Goal: Information Seeking & Learning: Check status

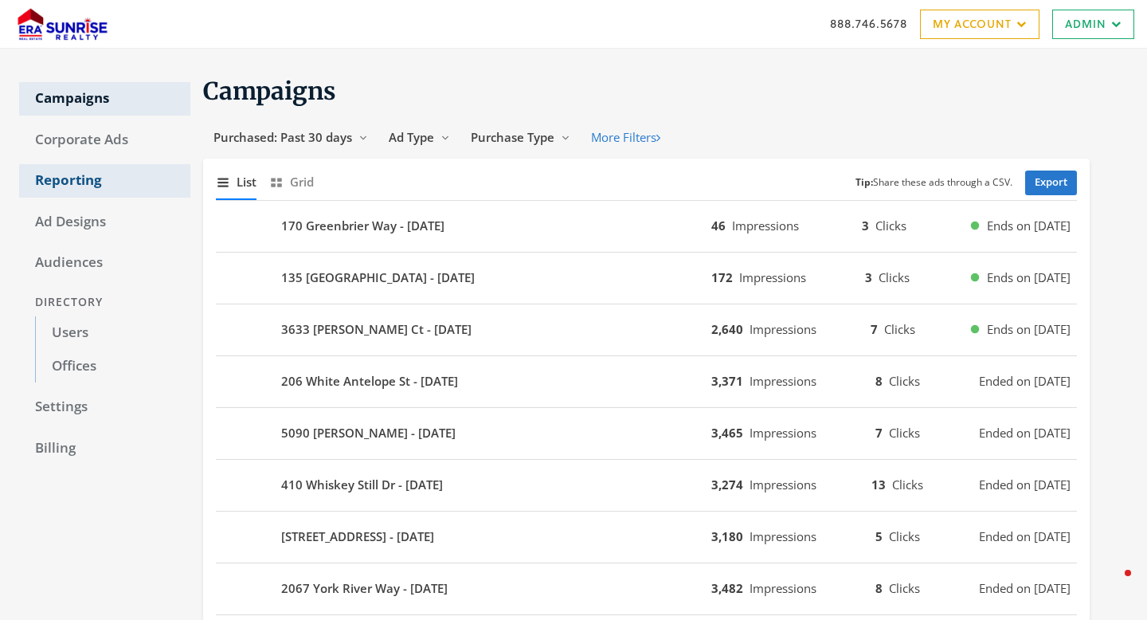
click at [78, 176] on link "Reporting" at bounding box center [104, 180] width 171 height 33
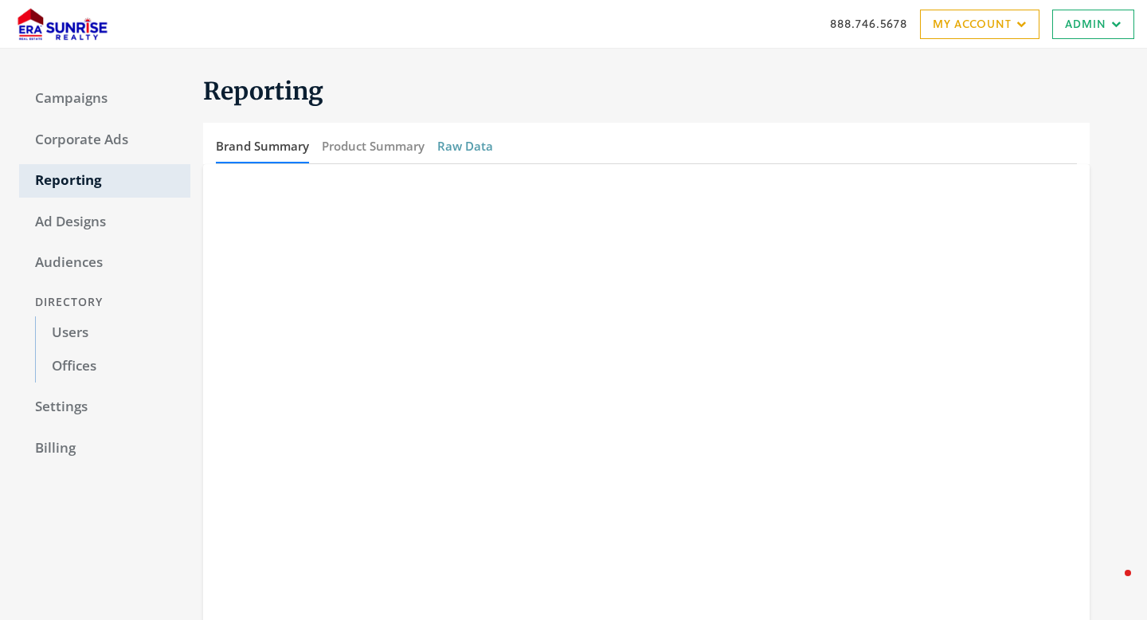
click at [461, 158] on button "Raw Data" at bounding box center [465, 146] width 56 height 34
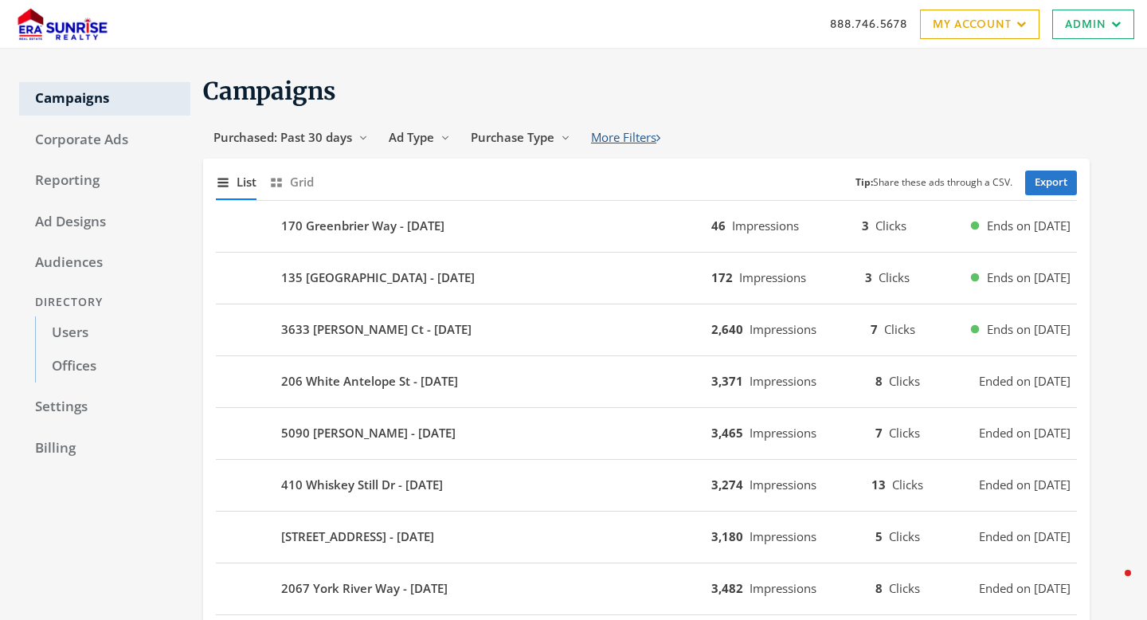
click at [621, 139] on button "More Filters" at bounding box center [626, 137] width 90 height 29
click at [563, 135] on icon "Reveal list of Purchase Type" at bounding box center [566, 138] width 10 height 10
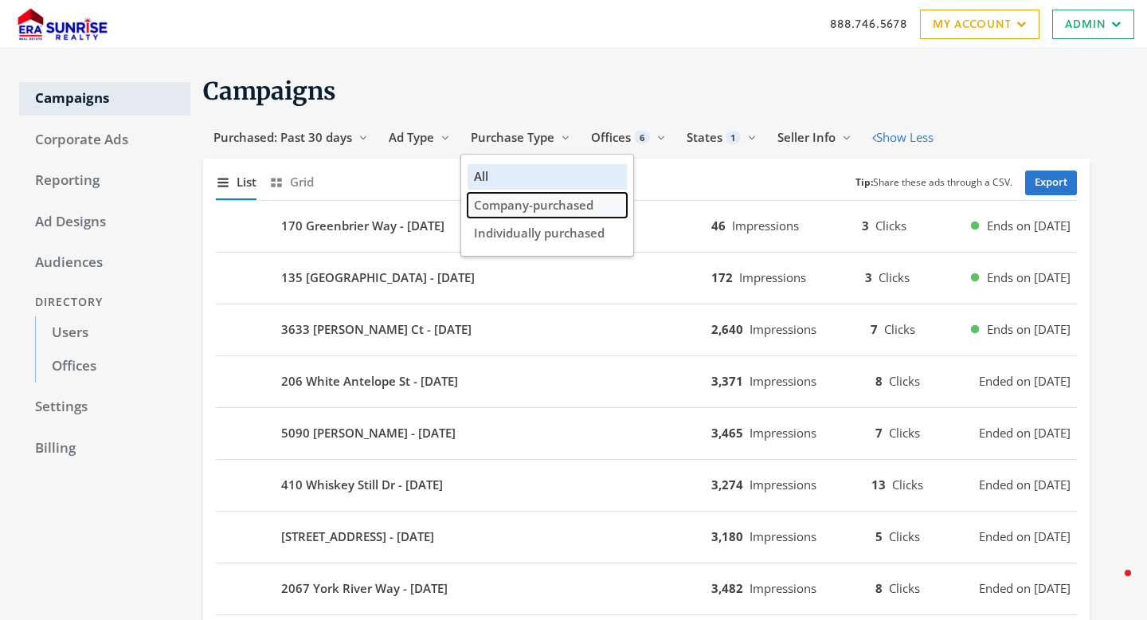
click at [528, 210] on span "Company-purchased" at bounding box center [533, 205] width 119 height 16
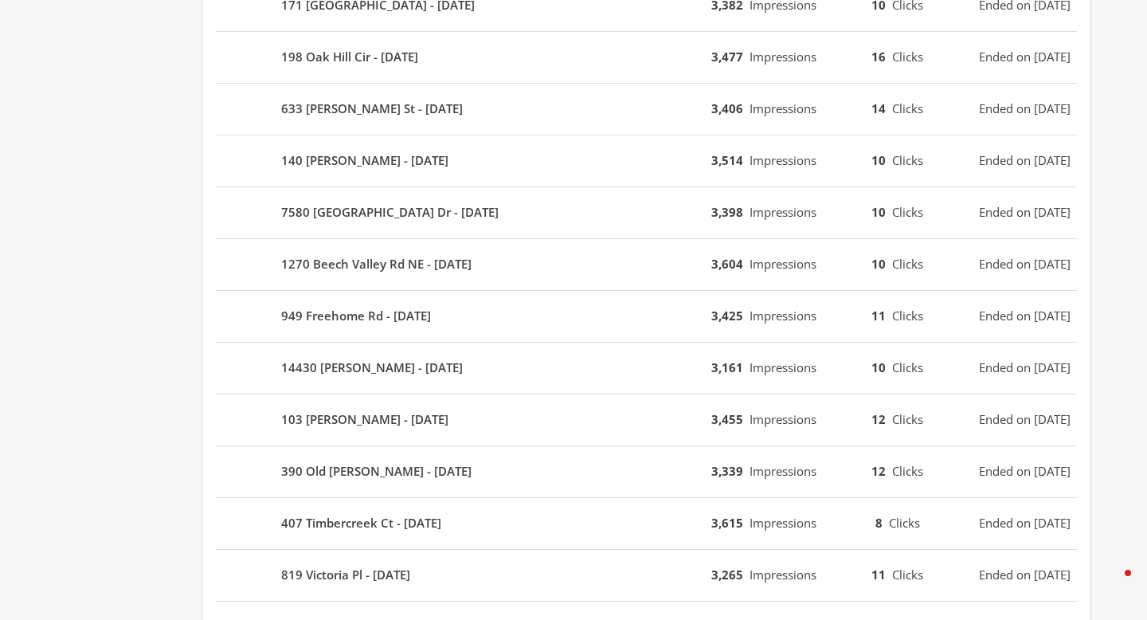
scroll to position [962, 0]
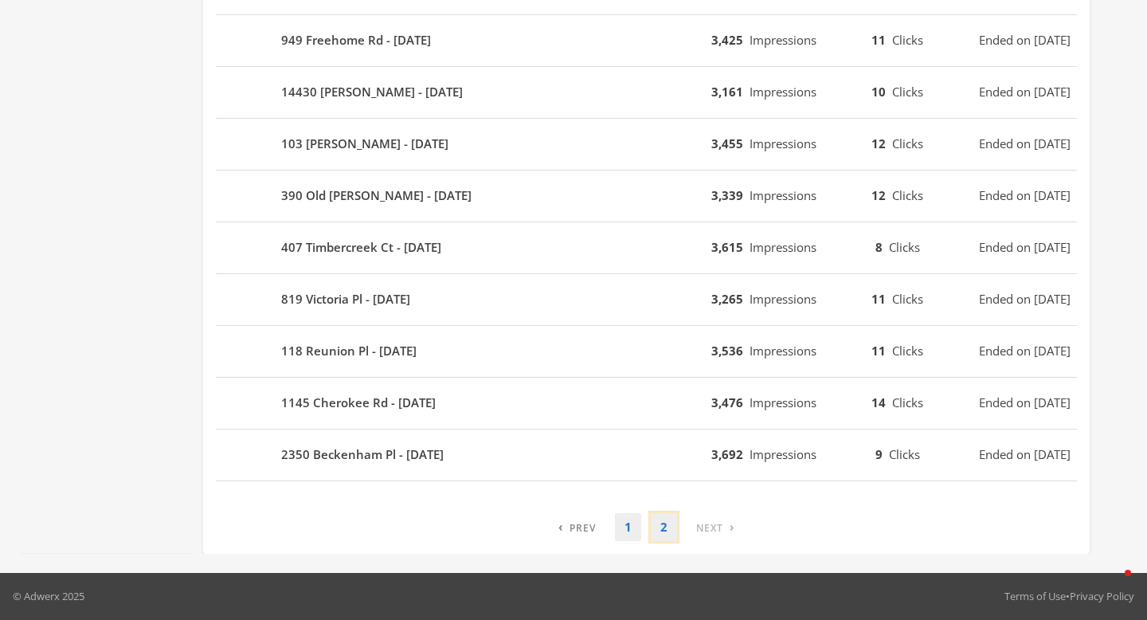
click at [659, 532] on link "2" at bounding box center [664, 527] width 26 height 28
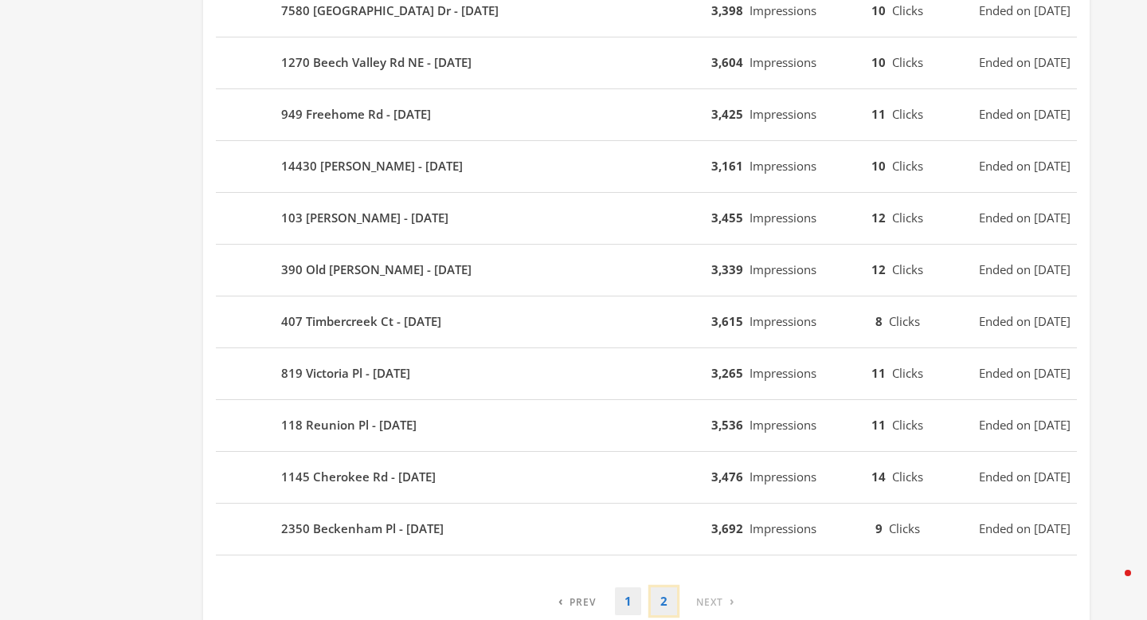
scroll to position [0, 0]
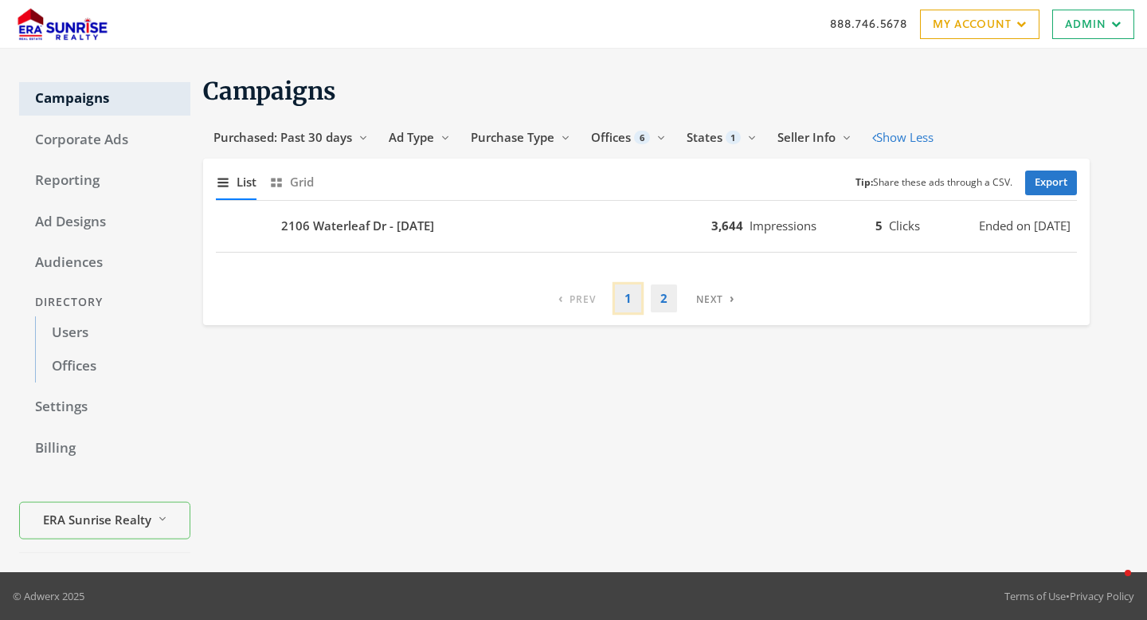
click at [629, 296] on link "1" at bounding box center [628, 298] width 26 height 28
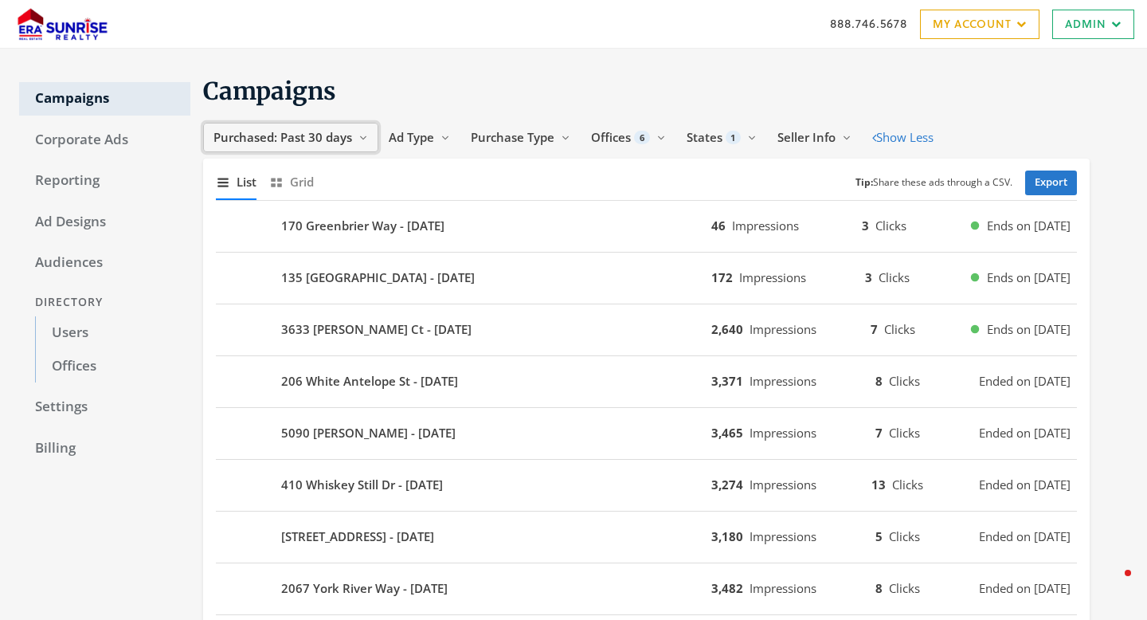
click at [304, 142] on span "Purchased: Past 30 days" at bounding box center [282, 137] width 139 height 16
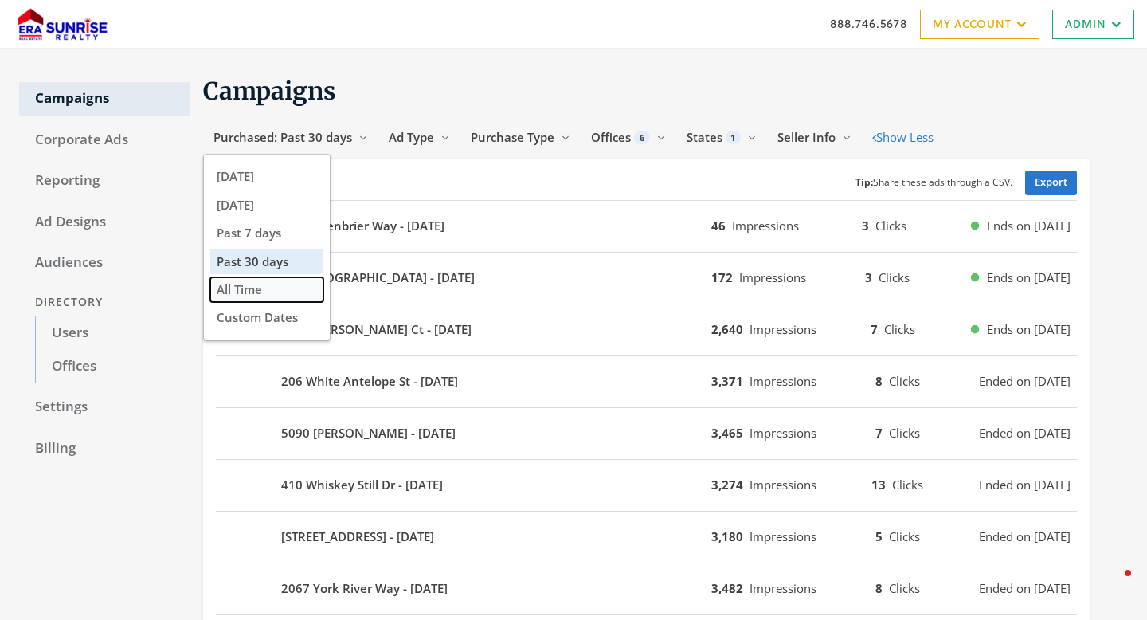
click at [258, 283] on span "All Time" at bounding box center [239, 289] width 45 height 16
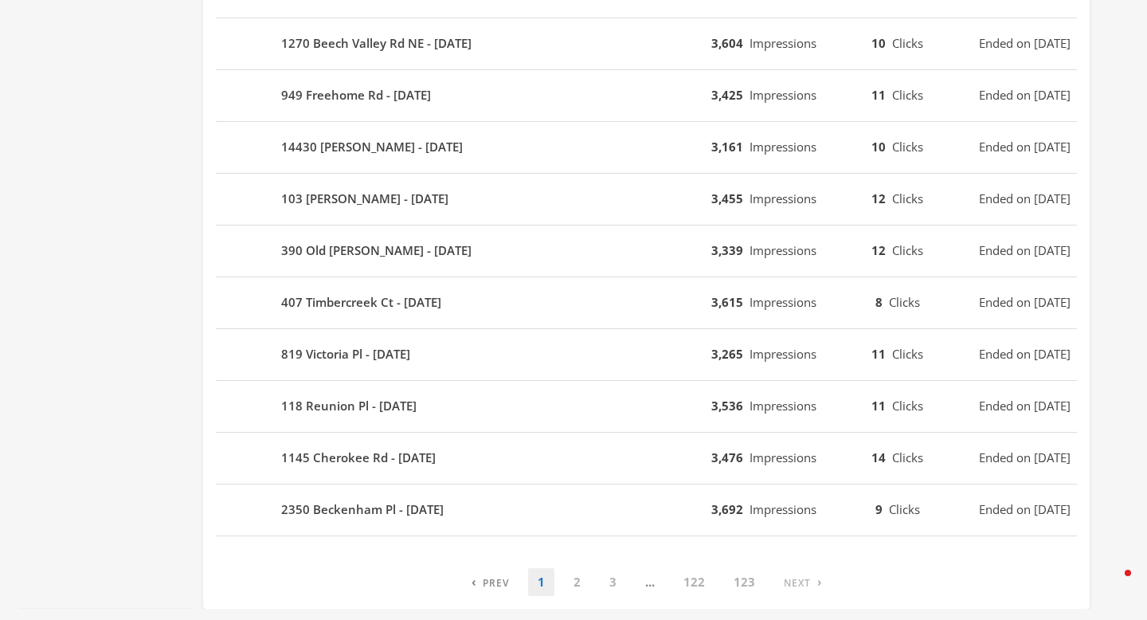
scroll to position [962, 0]
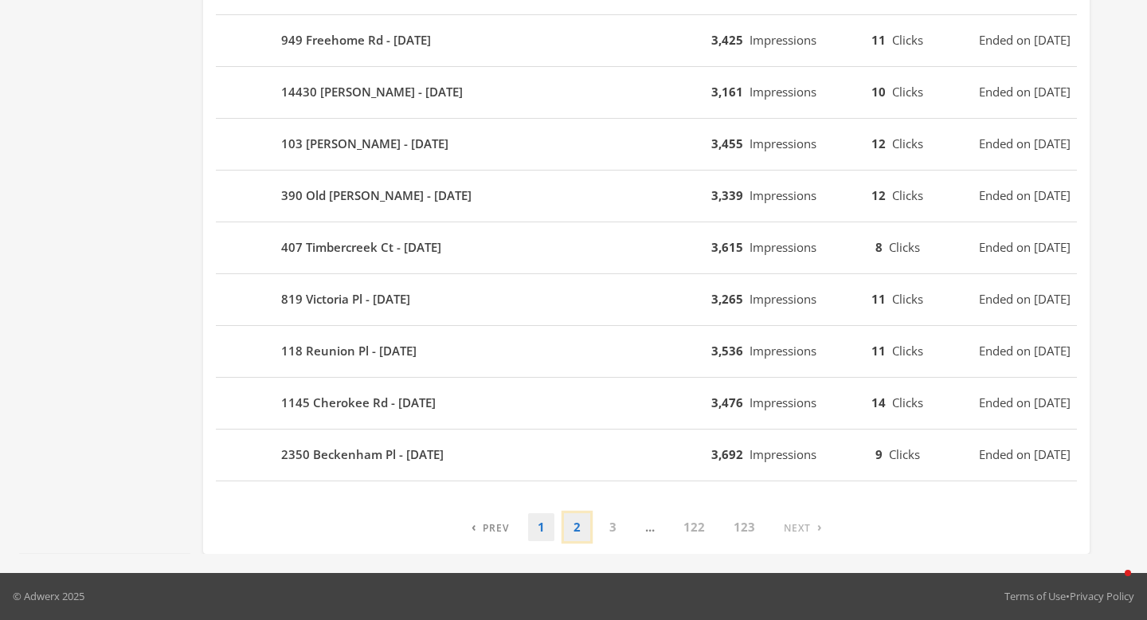
click at [577, 538] on link "2" at bounding box center [577, 527] width 26 height 28
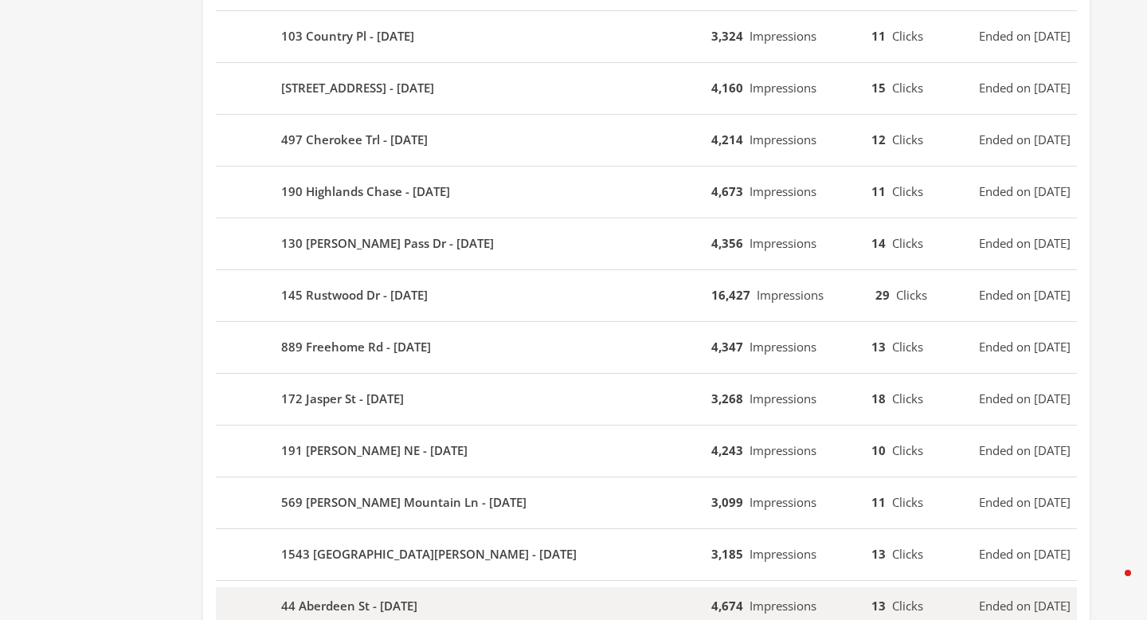
scroll to position [797, 0]
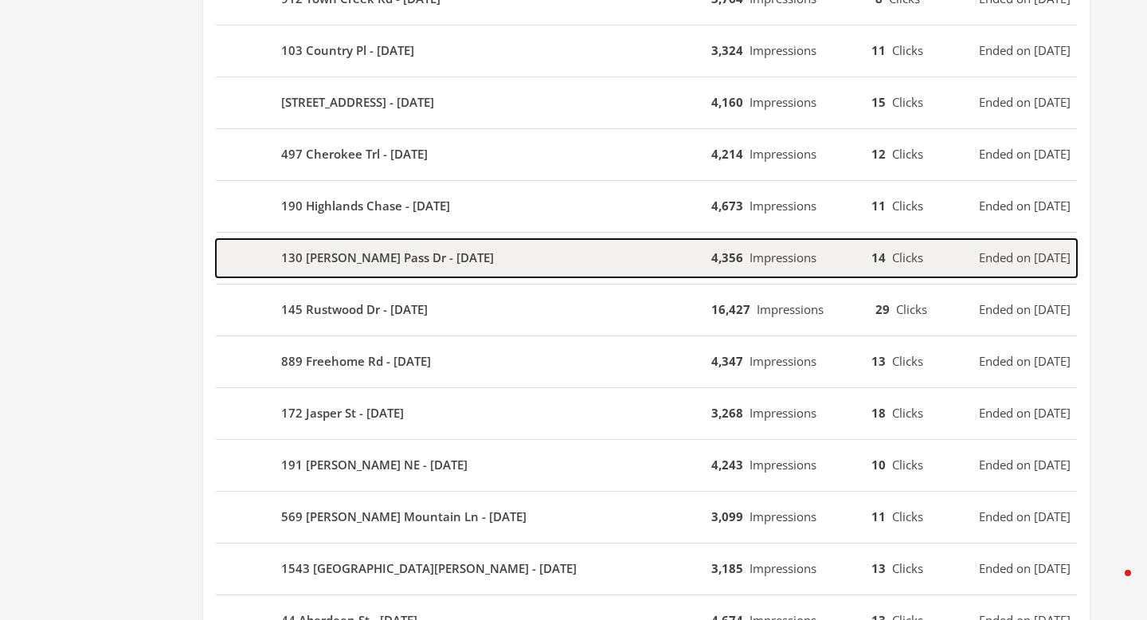
click at [549, 258] on div "130 Logan Pass Dr - 2025-08-19" at bounding box center [463, 258] width 495 height 38
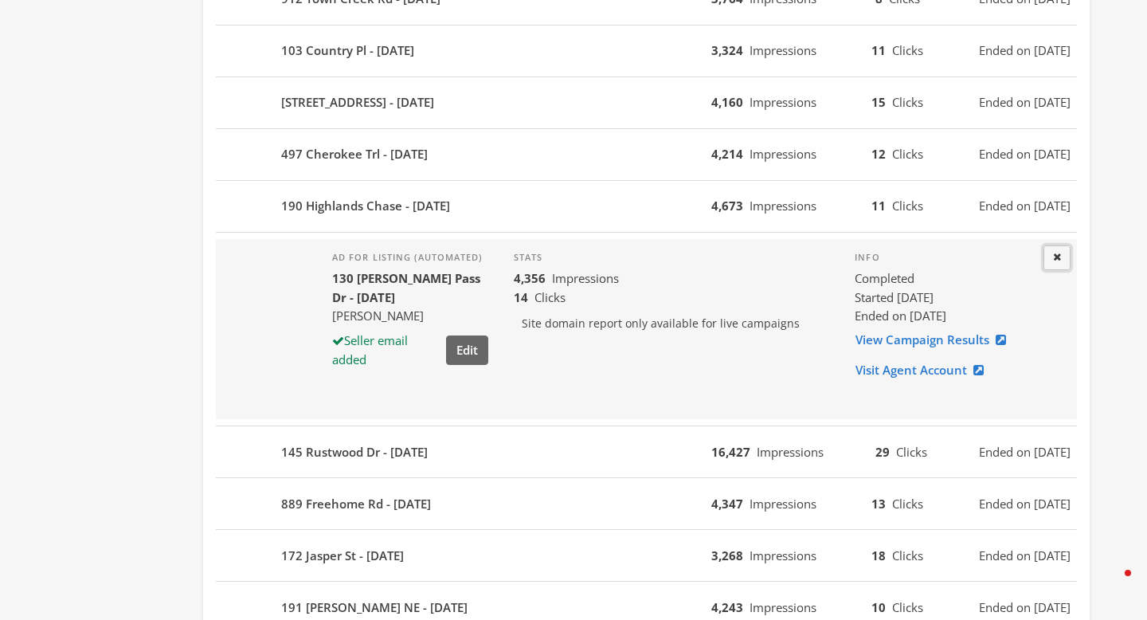
click at [1061, 258] on button "Close" at bounding box center [1057, 257] width 27 height 25
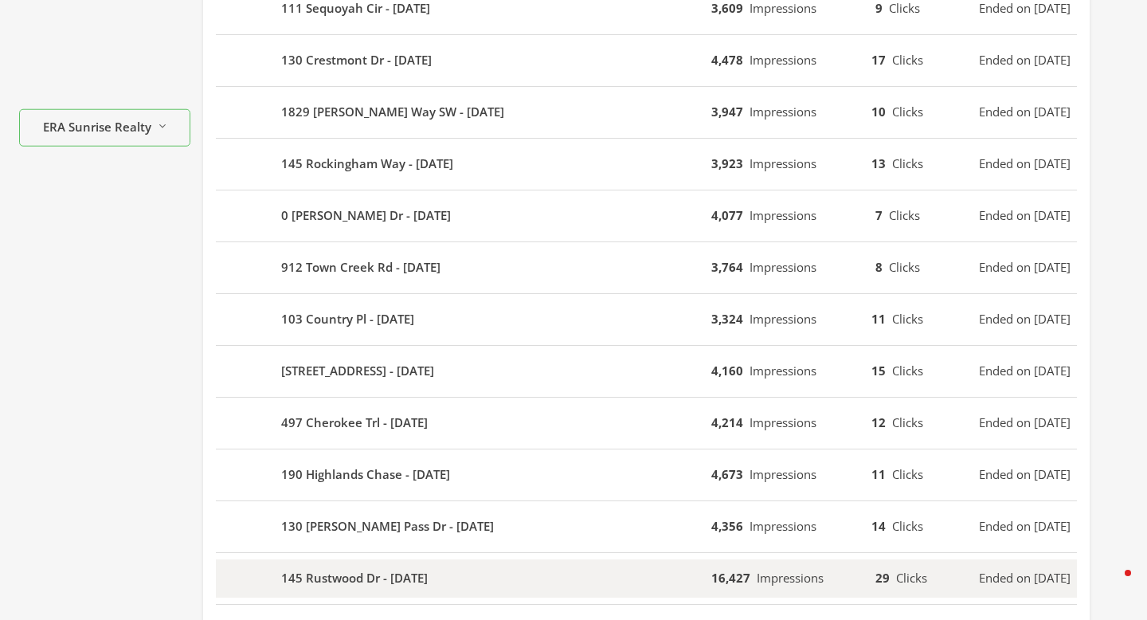
scroll to position [303, 0]
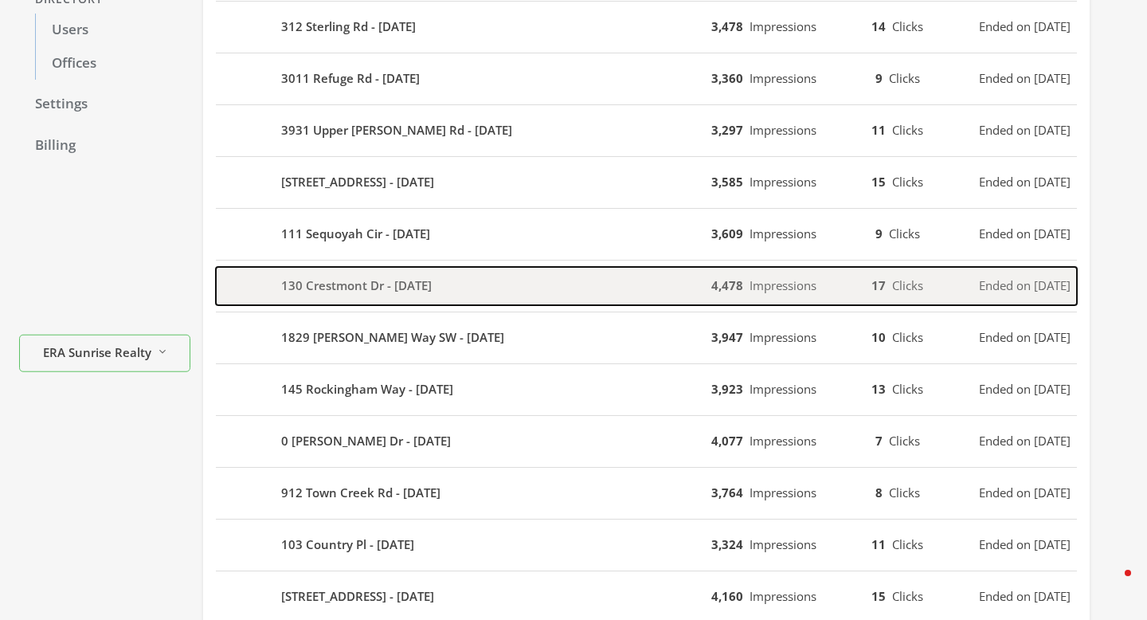
click at [977, 300] on button "130 Crestmont Dr - 2025-08-25 4,478 Impressions 17 Clicks Ended on 9/2/25" at bounding box center [646, 286] width 861 height 38
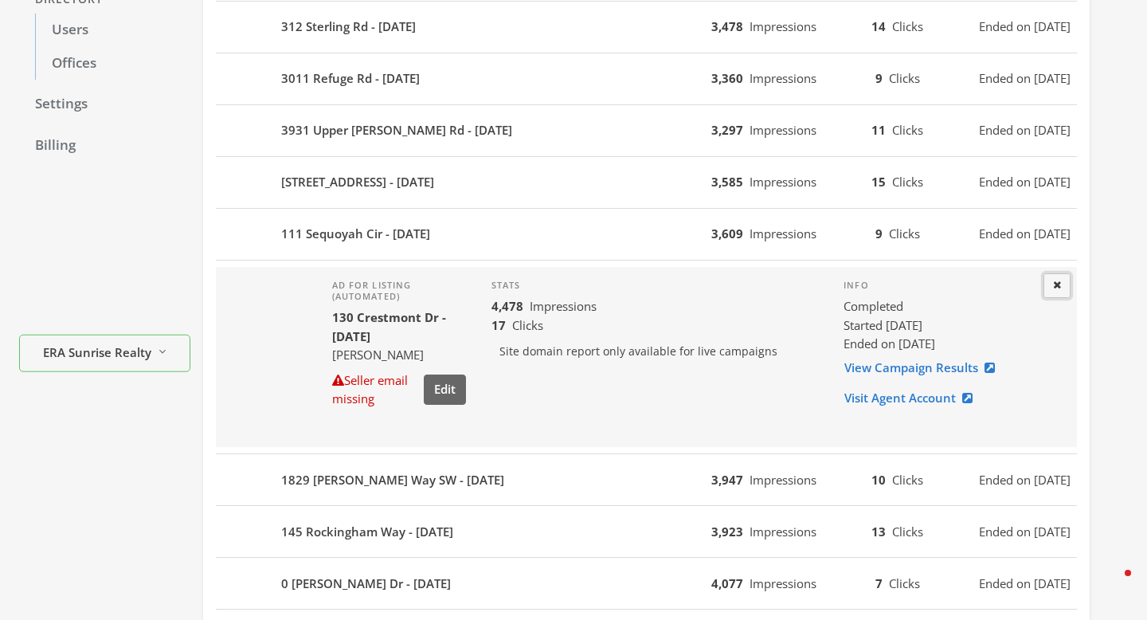
click at [1056, 282] on icon at bounding box center [1057, 285] width 8 height 10
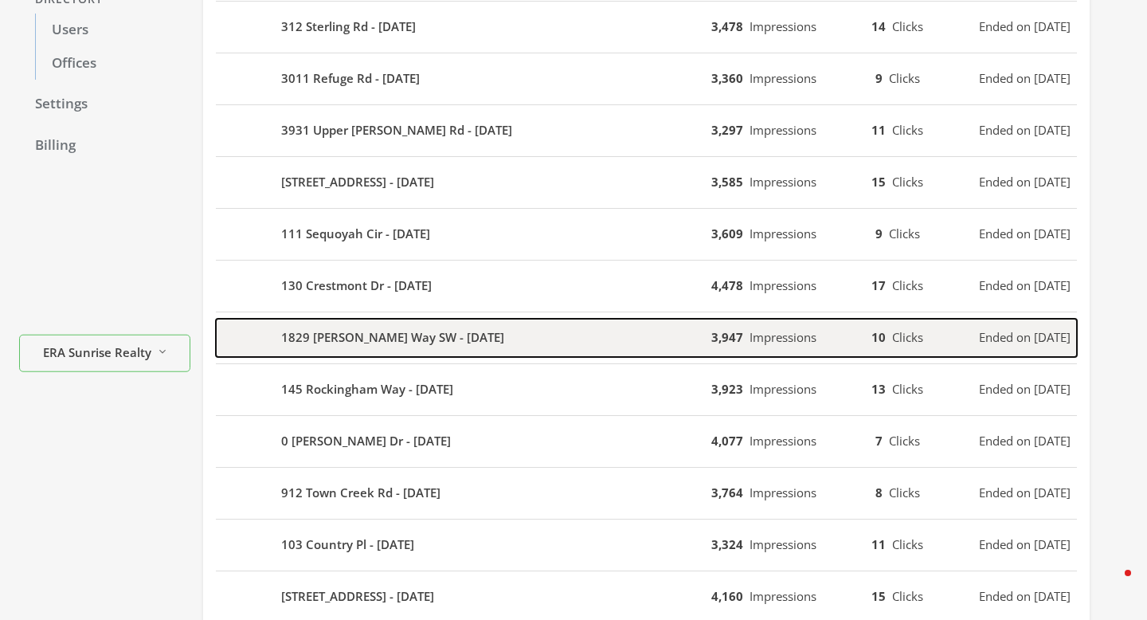
click at [1031, 332] on span "Ended on 8/30/25" at bounding box center [1025, 337] width 92 height 18
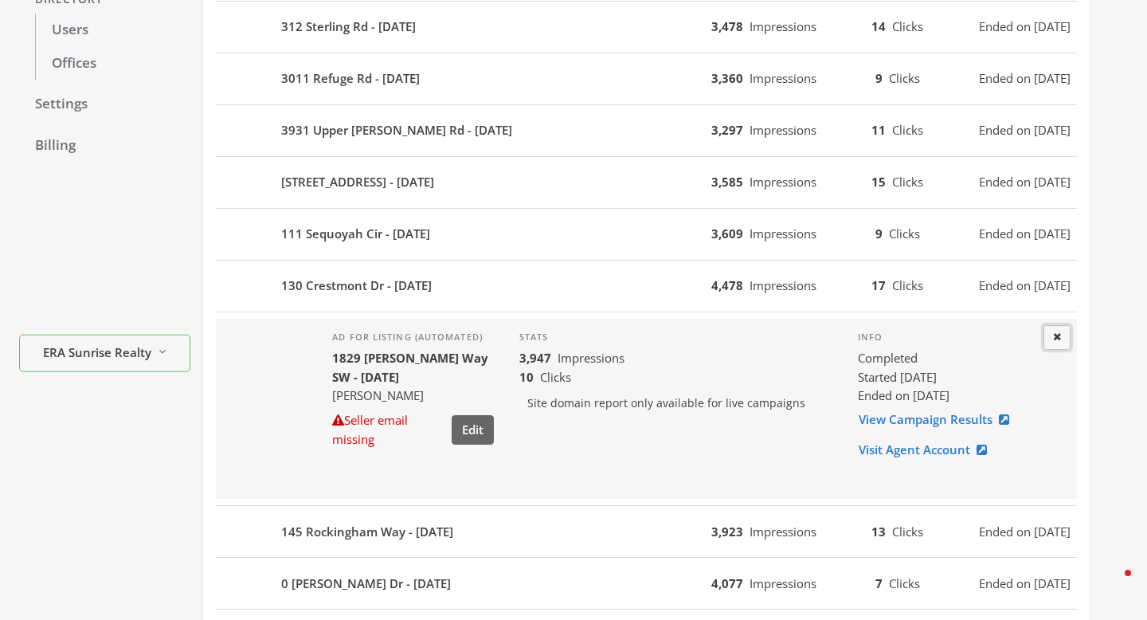
click at [1064, 336] on button "Close" at bounding box center [1057, 337] width 27 height 25
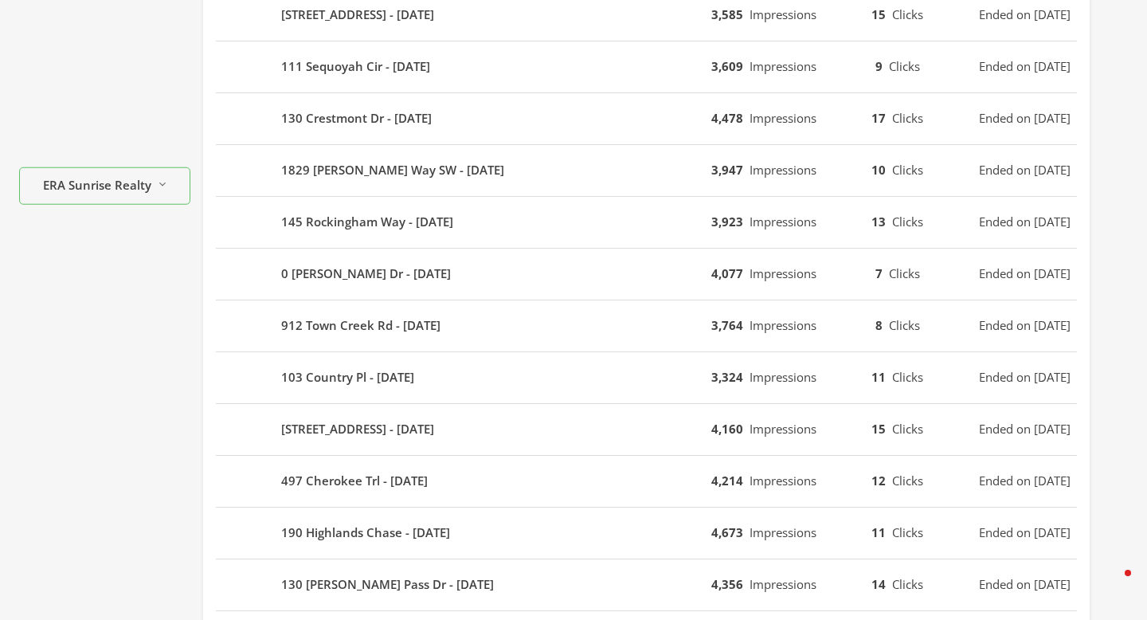
scroll to position [962, 0]
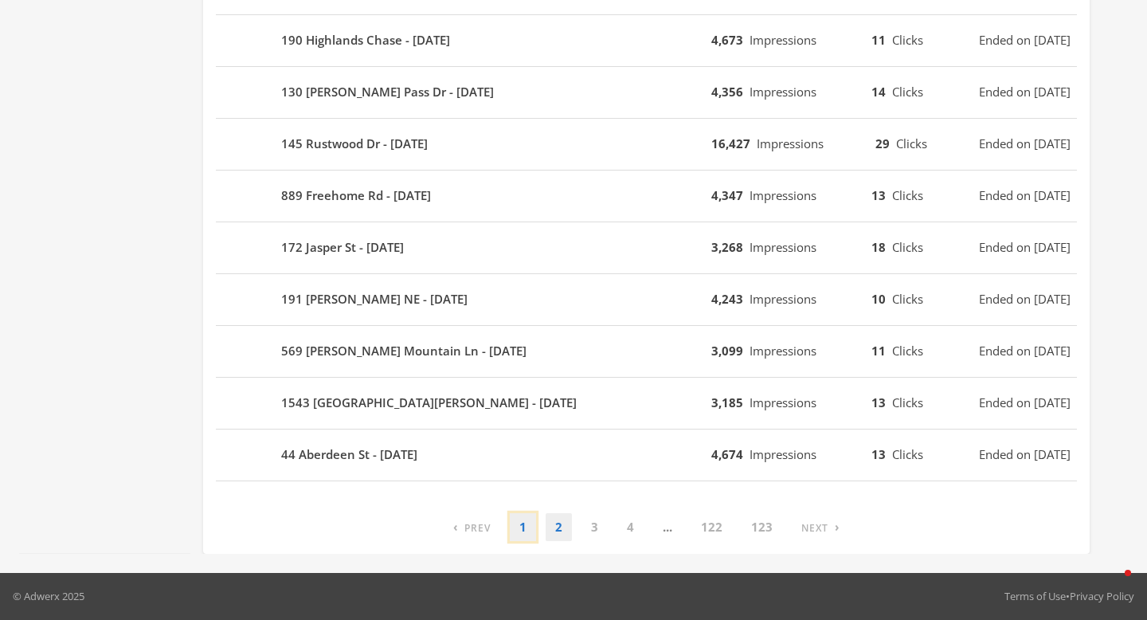
click at [530, 527] on link "1" at bounding box center [523, 527] width 26 height 28
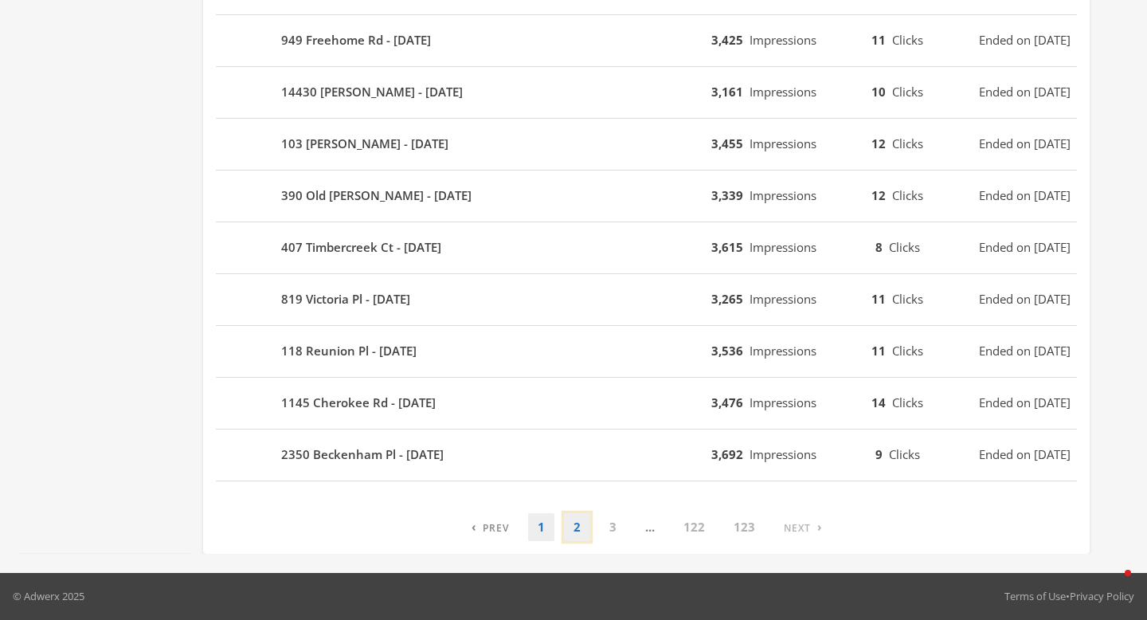
click at [572, 522] on link "2" at bounding box center [577, 527] width 26 height 28
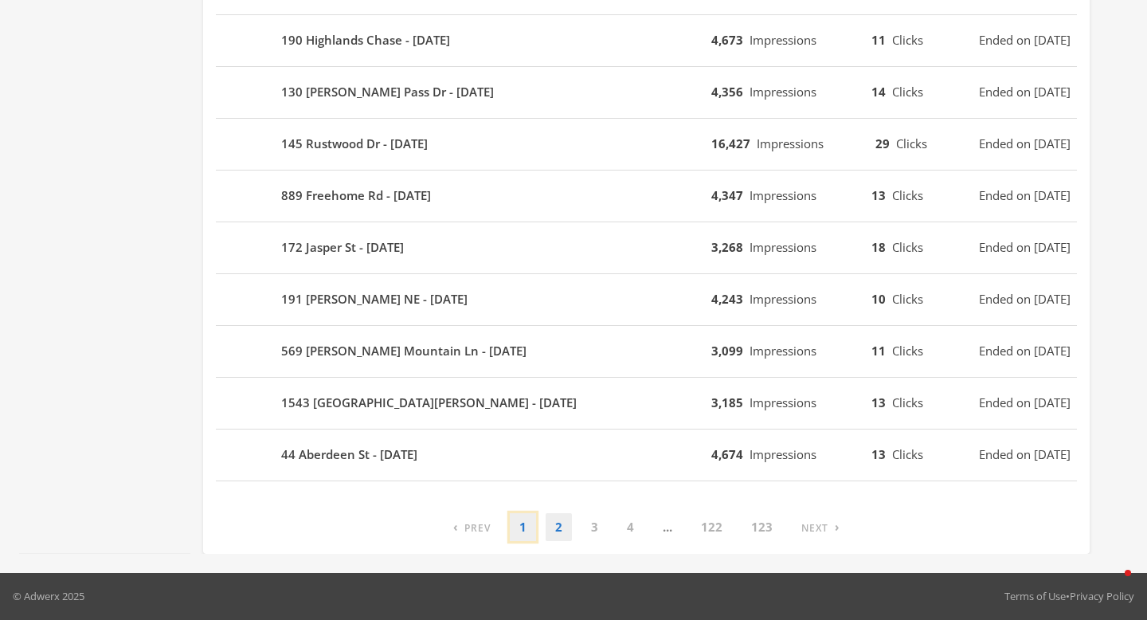
click at [523, 524] on link "1" at bounding box center [523, 527] width 26 height 28
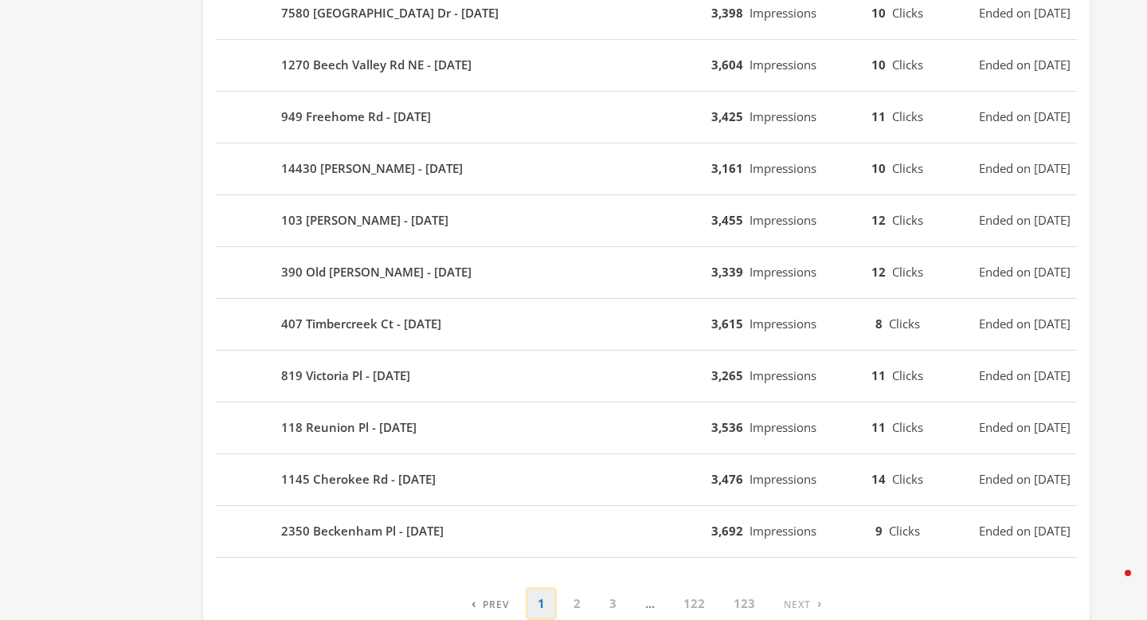
scroll to position [902, 0]
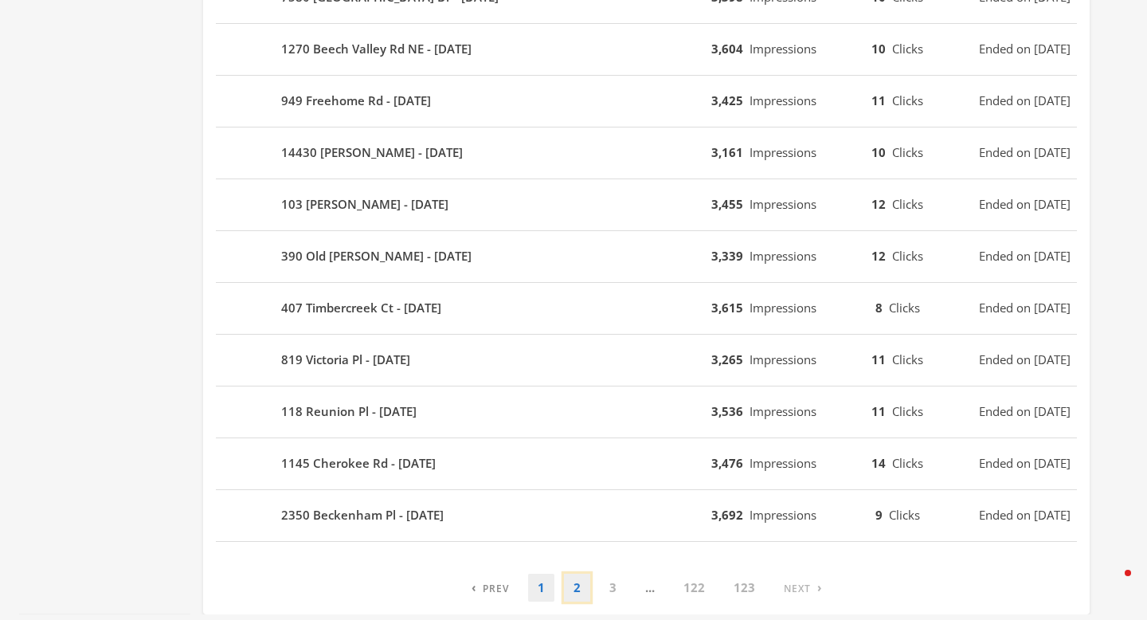
click at [573, 587] on link "2" at bounding box center [577, 588] width 26 height 28
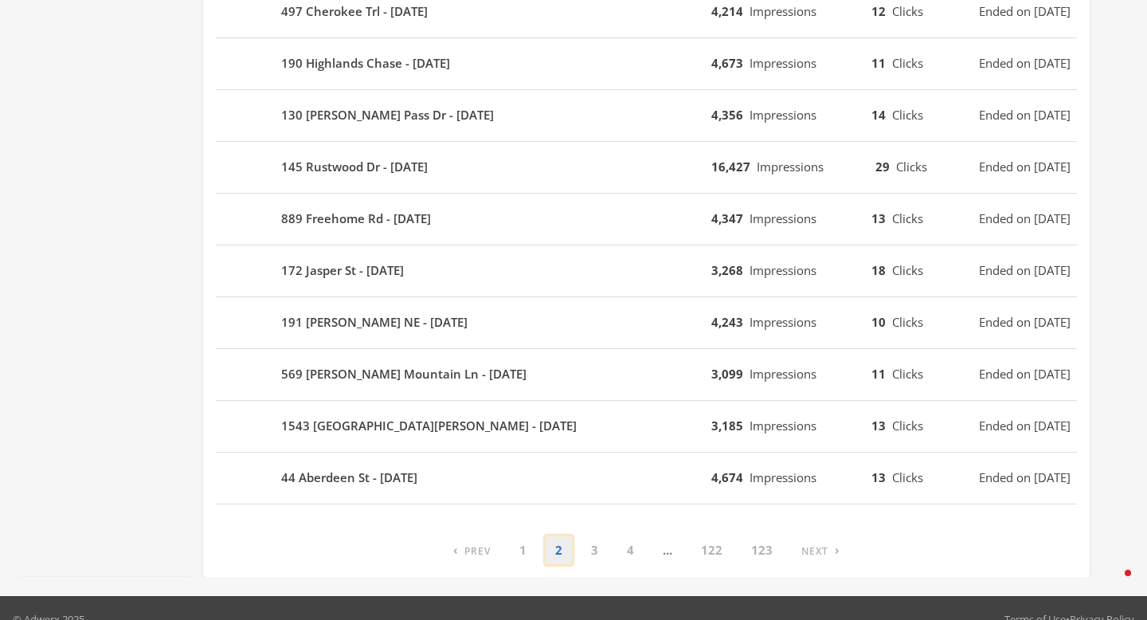
scroll to position [962, 0]
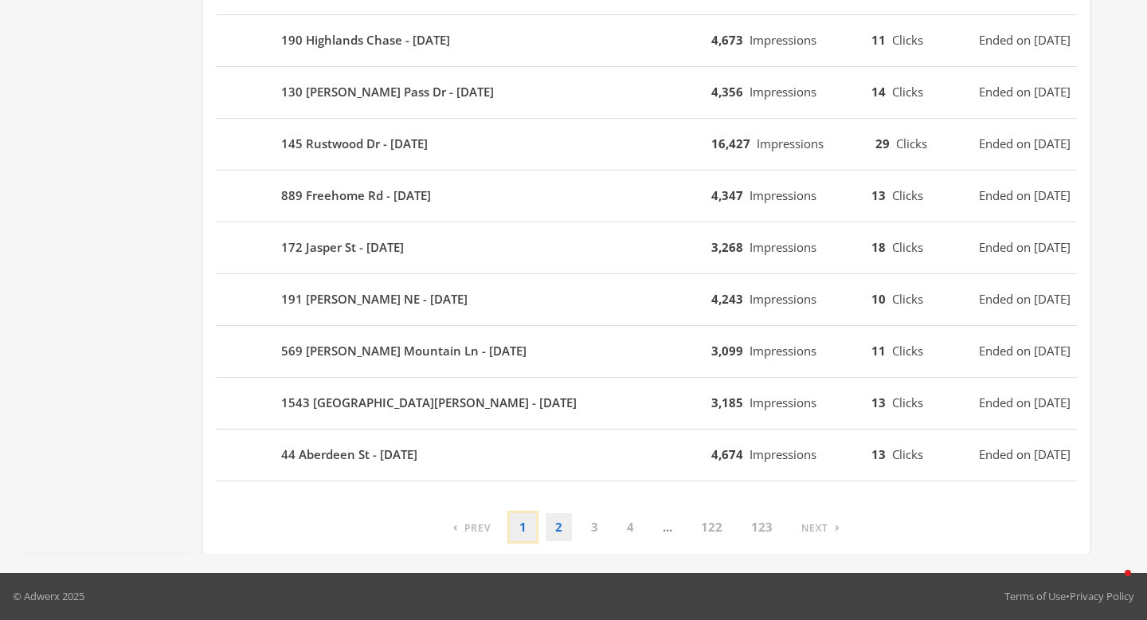
click at [527, 522] on link "1" at bounding box center [523, 527] width 26 height 28
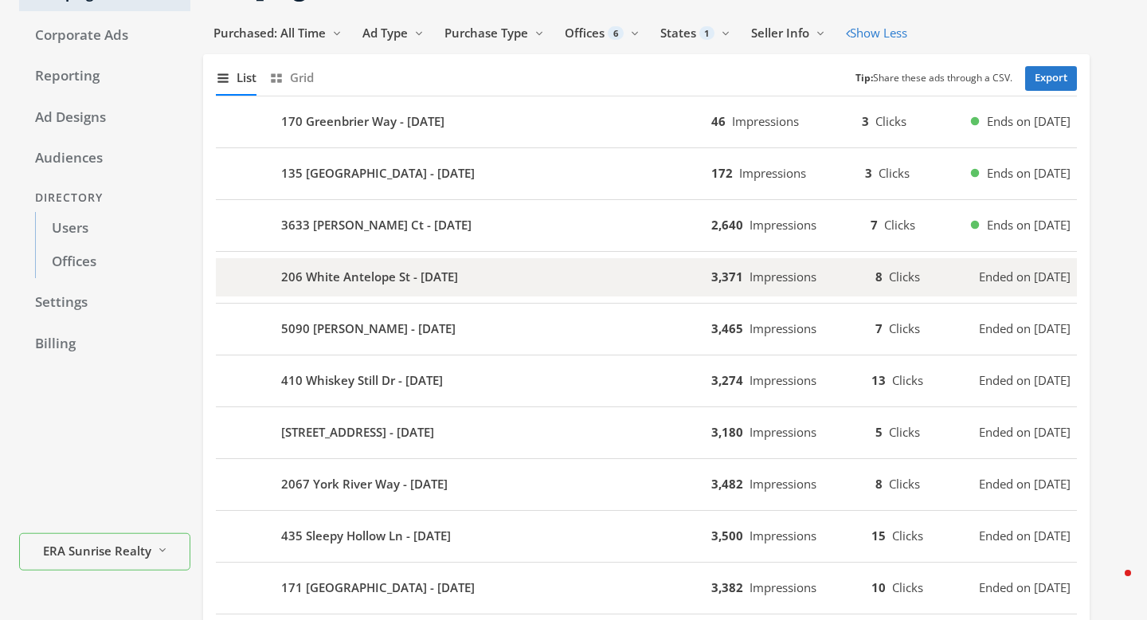
scroll to position [104, 0]
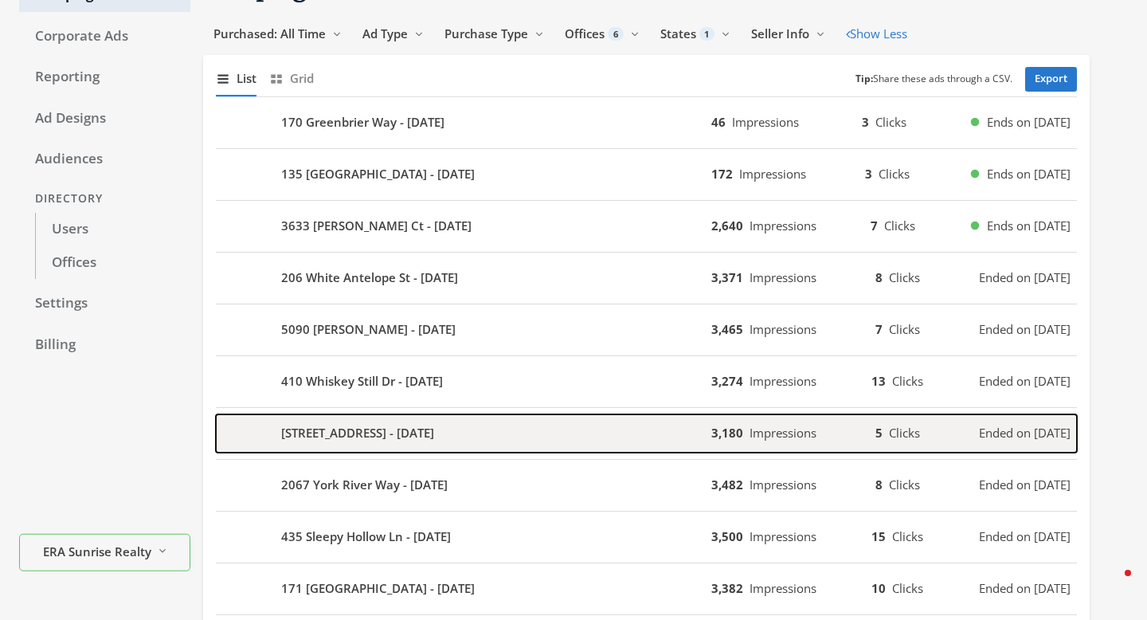
click at [579, 422] on div "[STREET_ADDRESS] - [DATE]" at bounding box center [463, 433] width 495 height 38
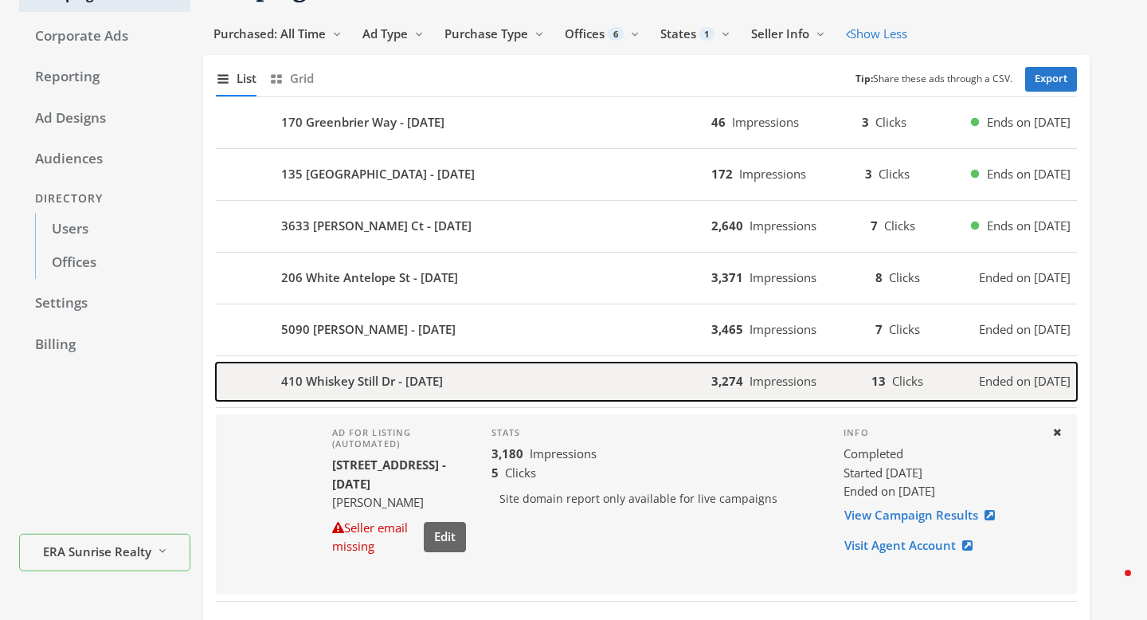
click at [567, 385] on div "410 Whiskey Still Dr - [DATE]" at bounding box center [463, 381] width 495 height 38
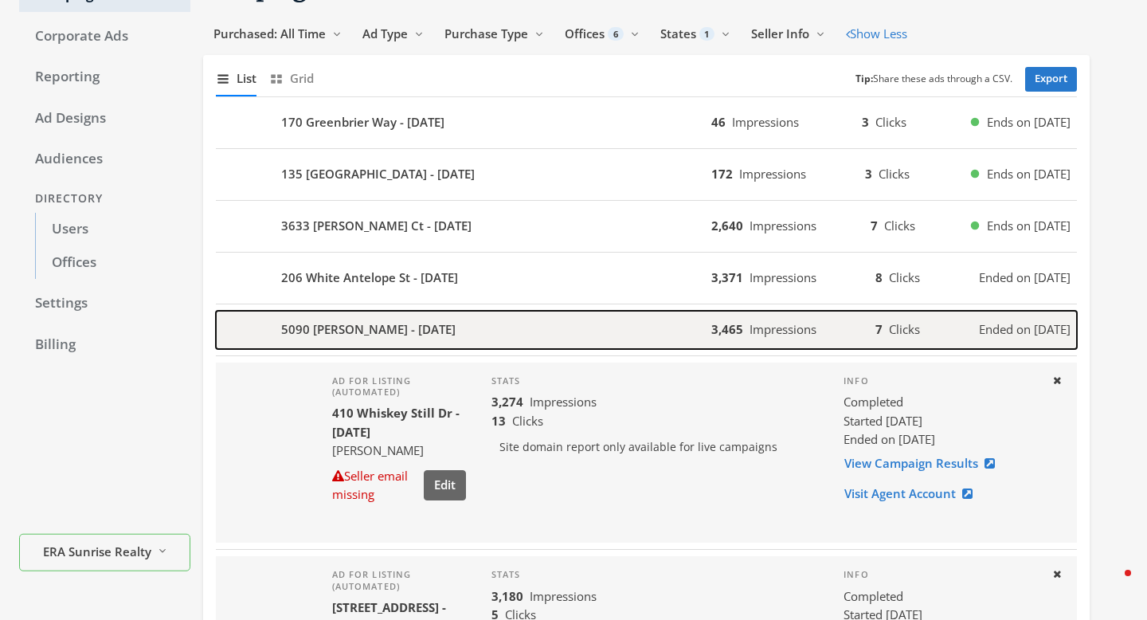
click at [559, 341] on div "5090 [PERSON_NAME] - [DATE]" at bounding box center [463, 330] width 495 height 38
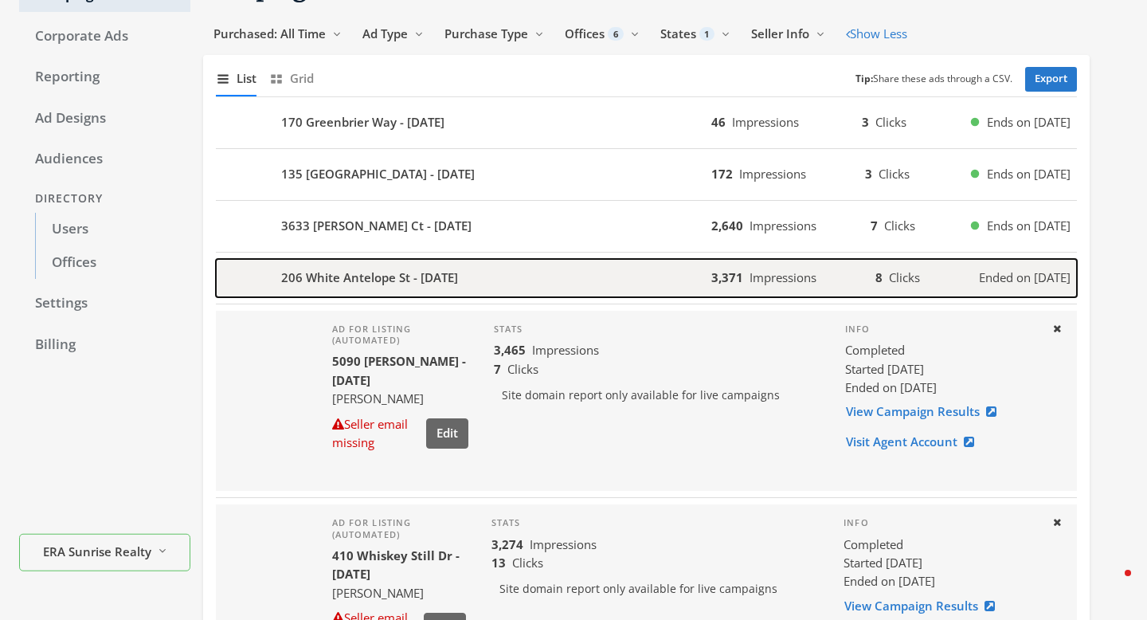
click at [547, 276] on div "206 White Antelope St - [DATE]" at bounding box center [463, 278] width 495 height 38
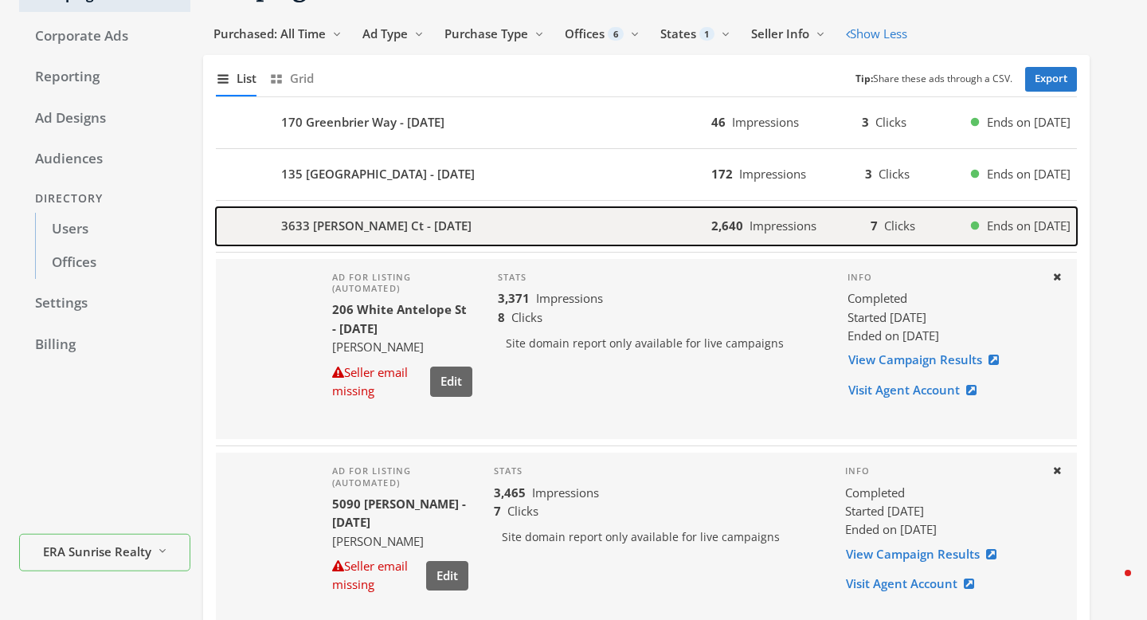
click at [534, 216] on div "3633 [PERSON_NAME] Ct - [DATE]" at bounding box center [463, 226] width 495 height 38
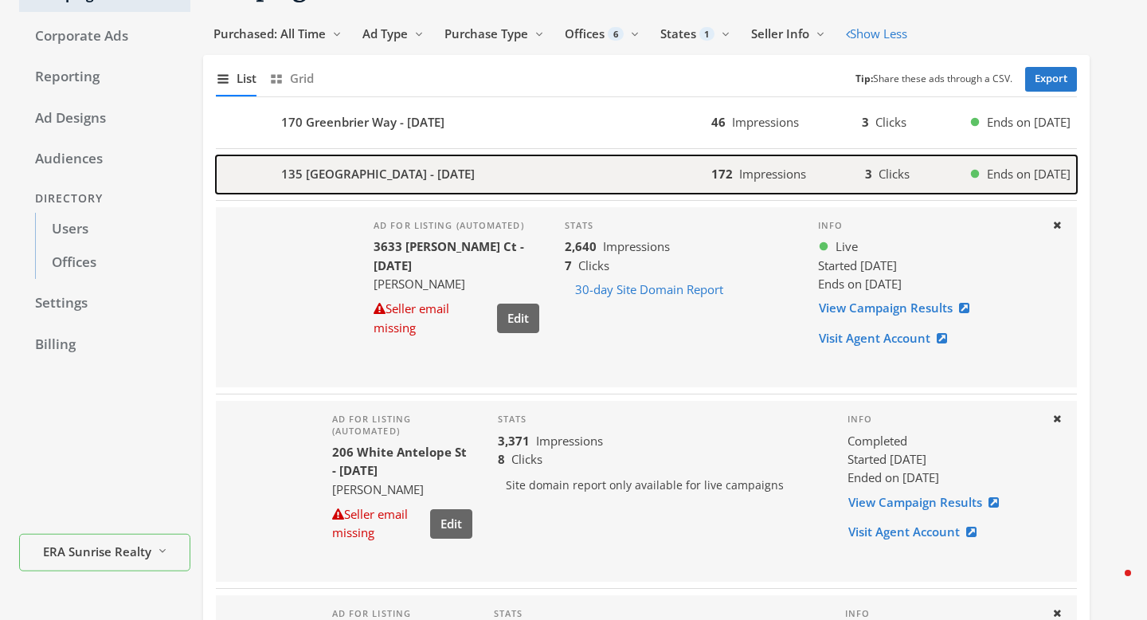
click at [519, 176] on div "135 [GEOGRAPHIC_DATA] - [DATE]" at bounding box center [463, 174] width 495 height 38
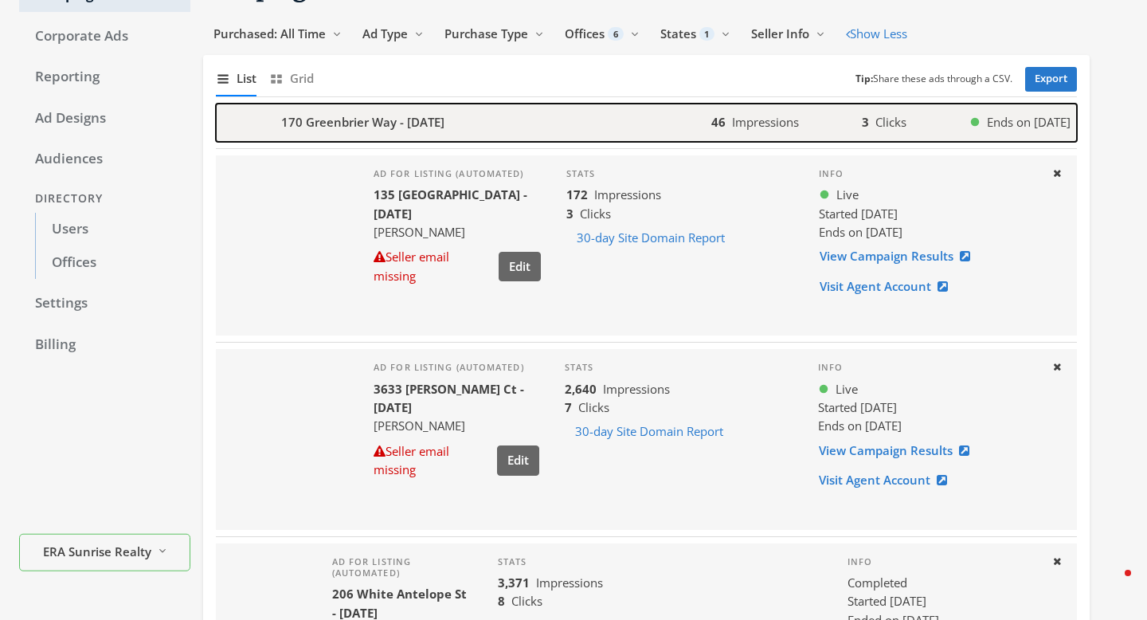
click at [515, 118] on div "170 Greenbrier Way - [DATE]" at bounding box center [463, 123] width 495 height 38
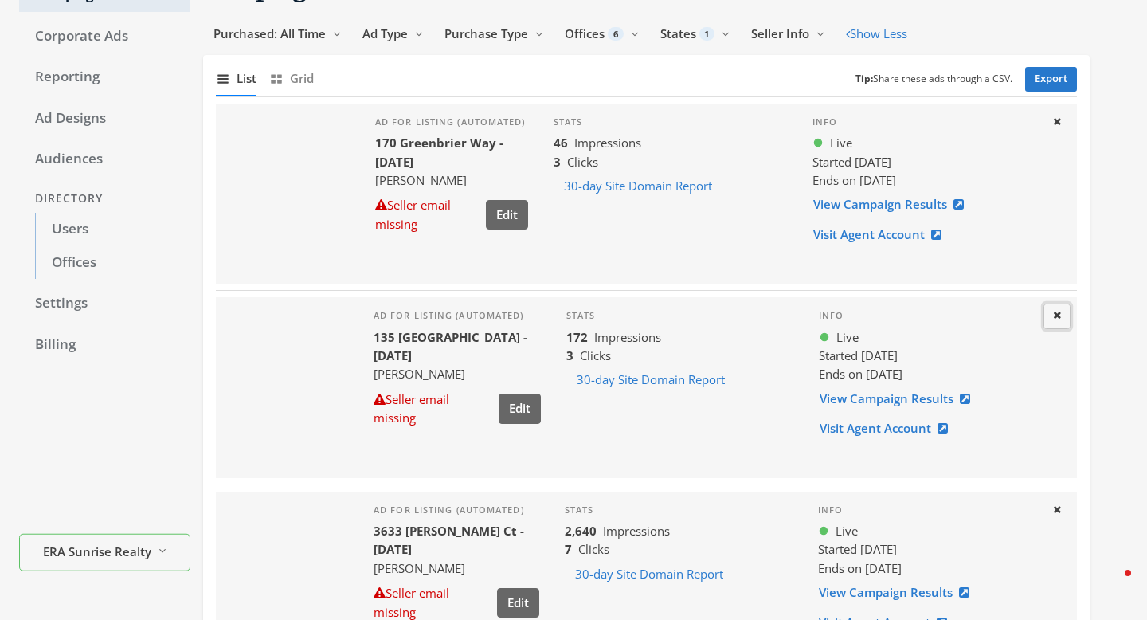
click at [1053, 319] on icon at bounding box center [1057, 315] width 8 height 10
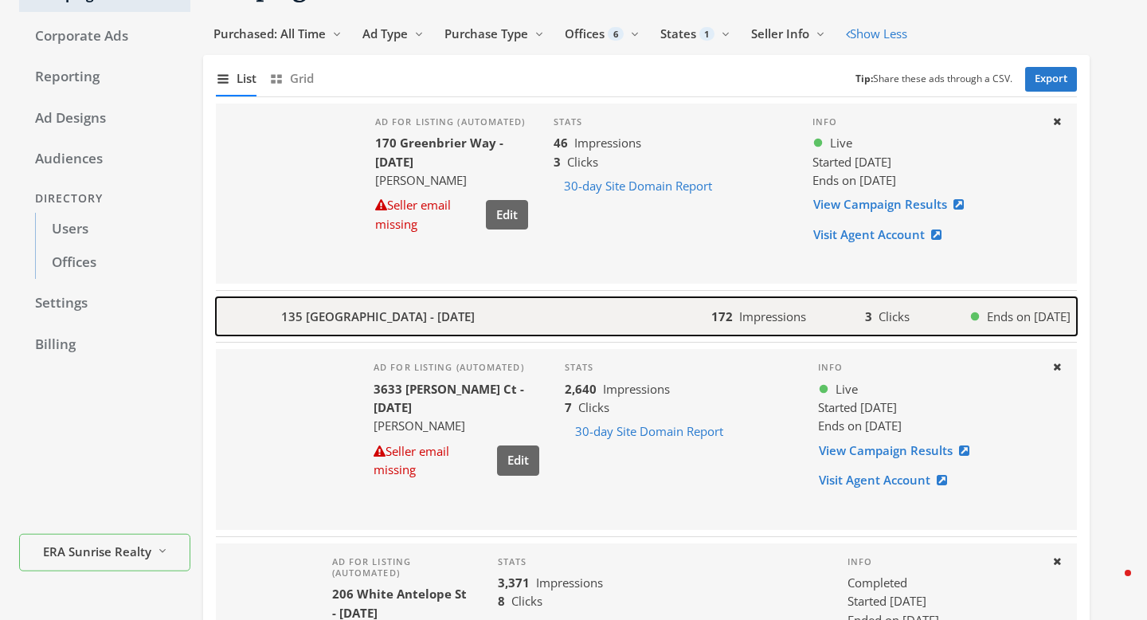
click at [1055, 318] on span "Ends on [DATE]" at bounding box center [1029, 316] width 84 height 18
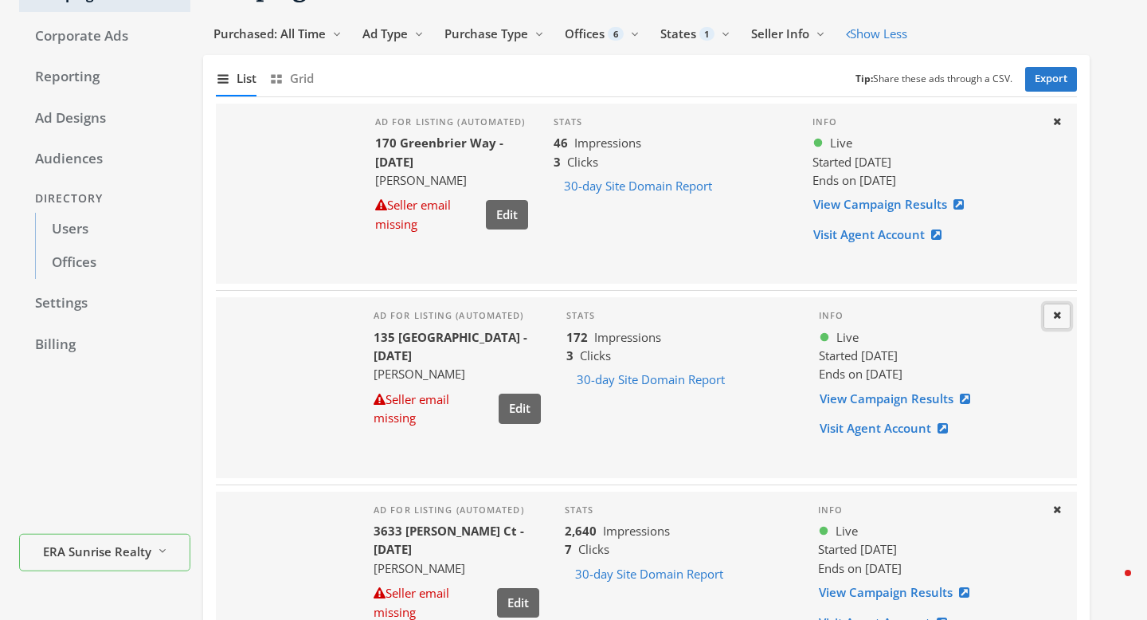
click at [1056, 315] on icon at bounding box center [1057, 315] width 8 height 10
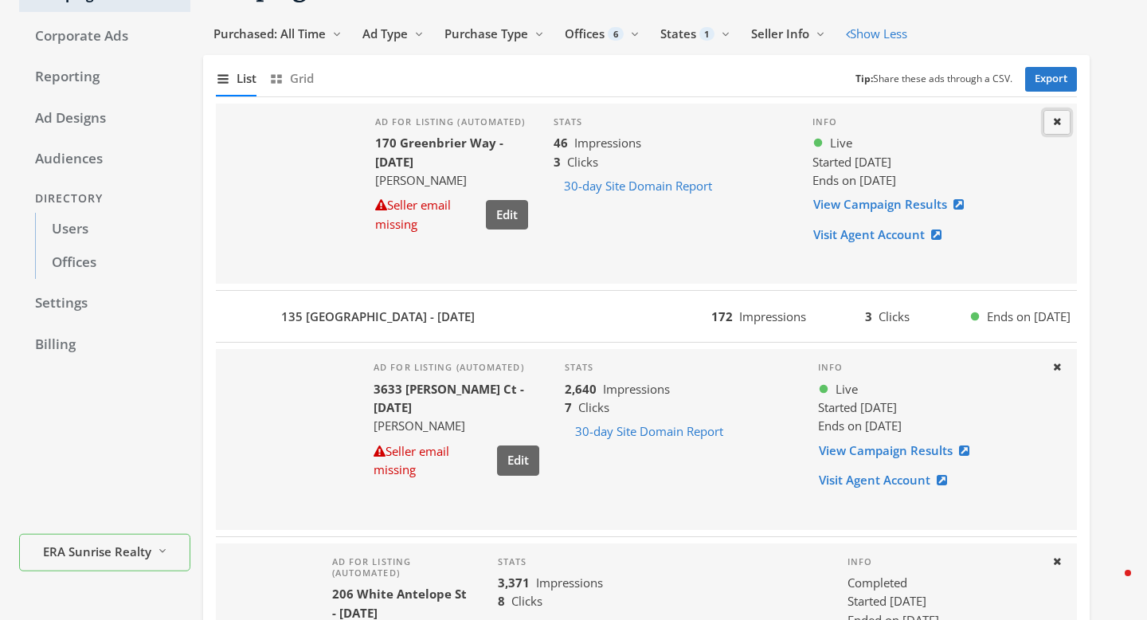
click at [1052, 119] on button "Close" at bounding box center [1057, 122] width 27 height 25
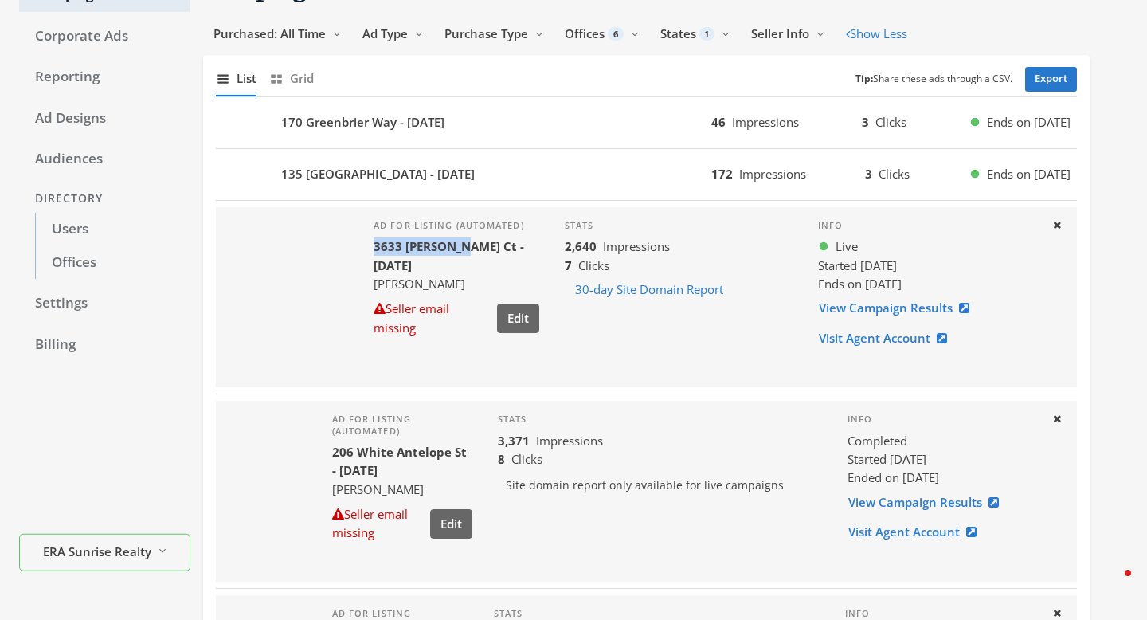
drag, startPoint x: 377, startPoint y: 248, endPoint x: 457, endPoint y: 246, distance: 80.5
click at [457, 246] on b "3633 [PERSON_NAME] Ct - [DATE]" at bounding box center [449, 255] width 151 height 34
copy b "3633 Ivy Ridge"
